Goal: Find specific page/section: Find specific page/section

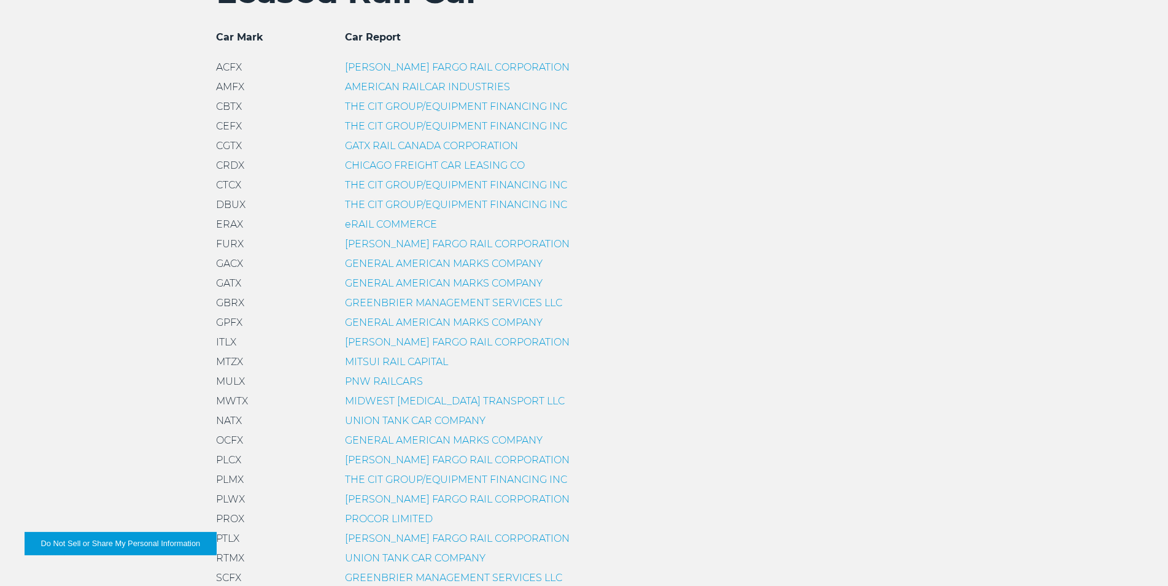
scroll to position [501, 0]
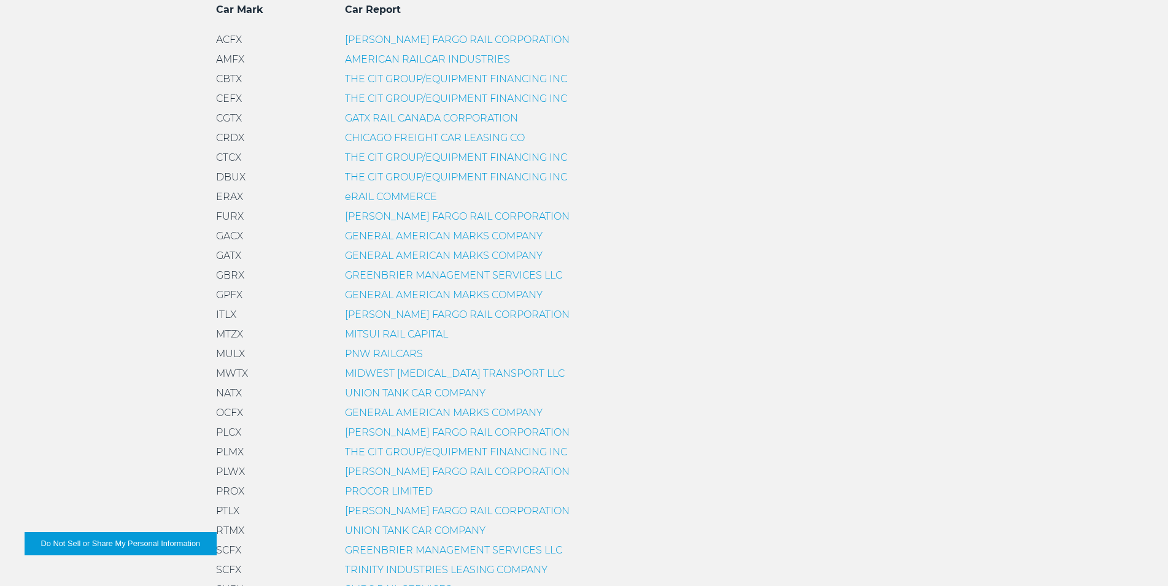
click at [360, 258] on link "GENERAL AMERICAN MARKS COMPANY" at bounding box center [444, 256] width 198 height 12
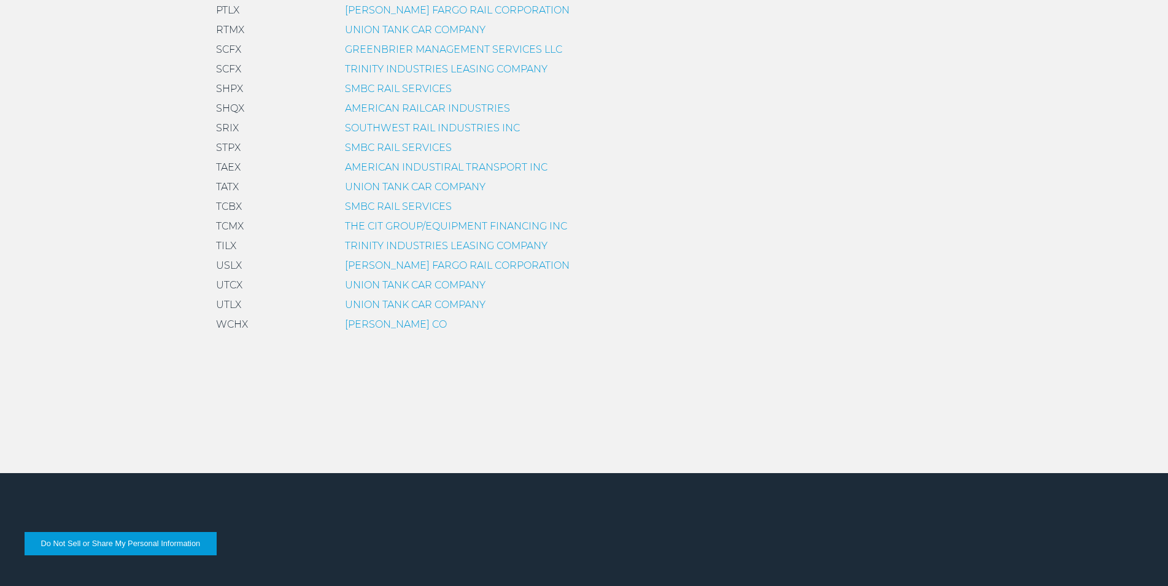
scroll to position [939, 0]
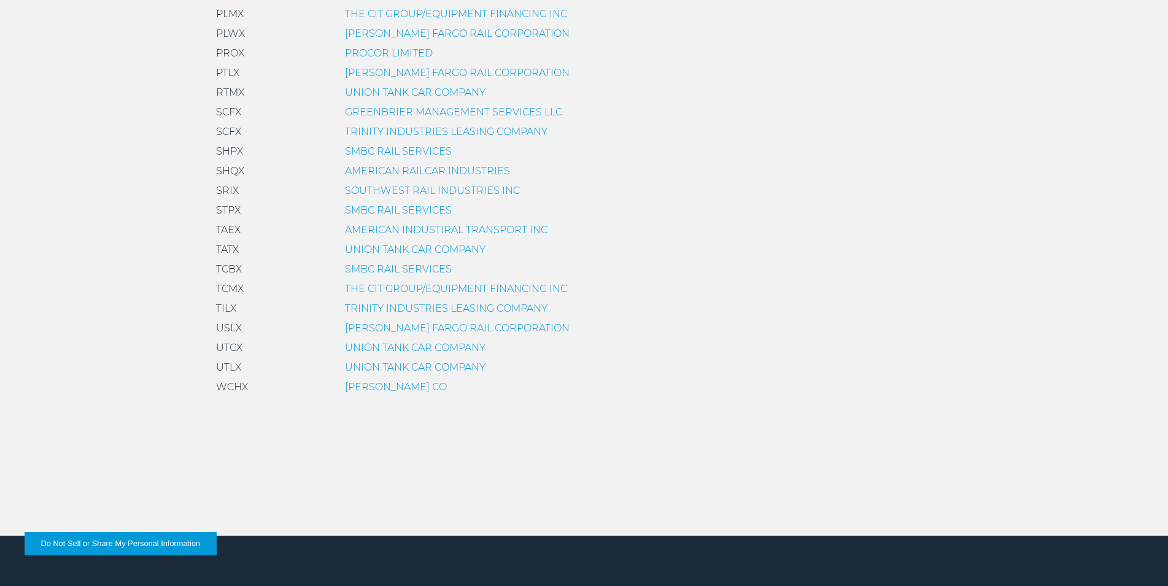
click at [370, 306] on link "TRINITY INDUSTRIES LEASING COMPANY" at bounding box center [446, 309] width 203 height 12
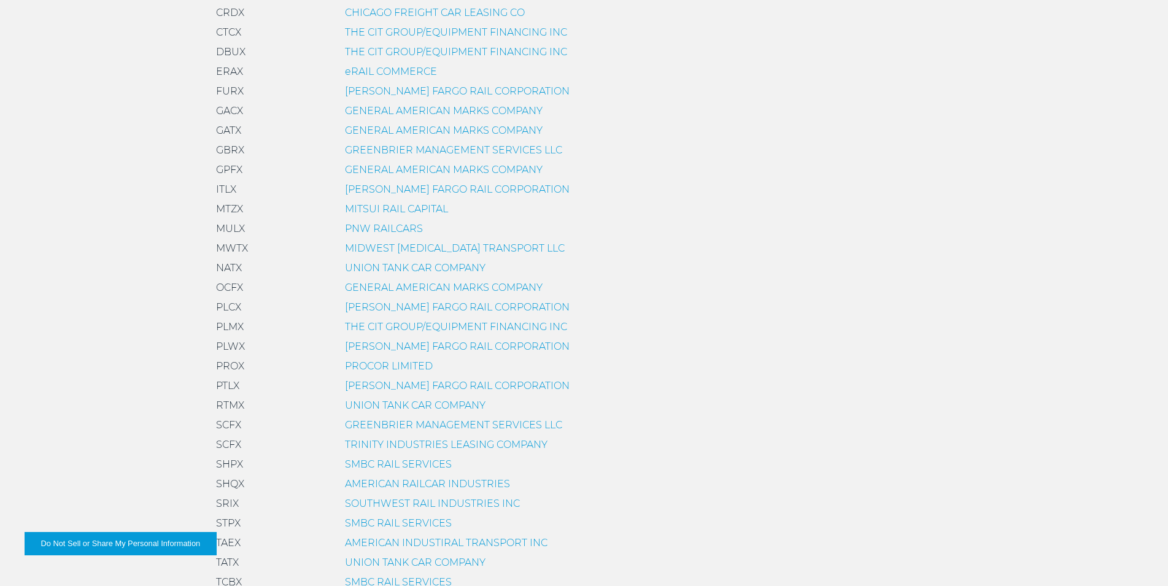
scroll to position [626, 0]
